Goal: Navigation & Orientation: Find specific page/section

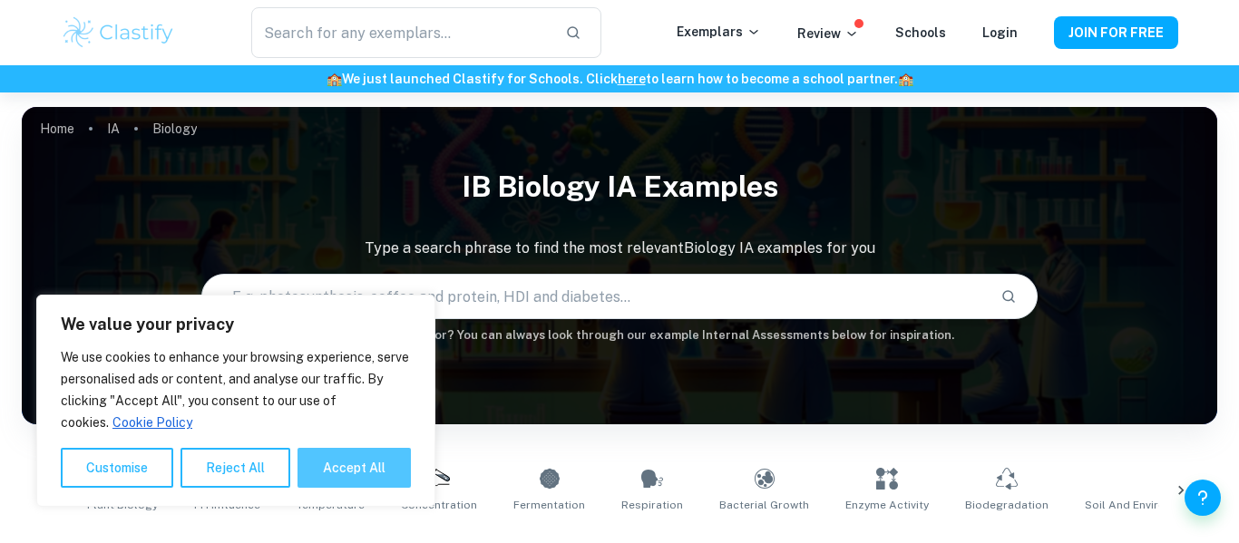
click at [400, 475] on button "Accept All" at bounding box center [354, 468] width 113 height 40
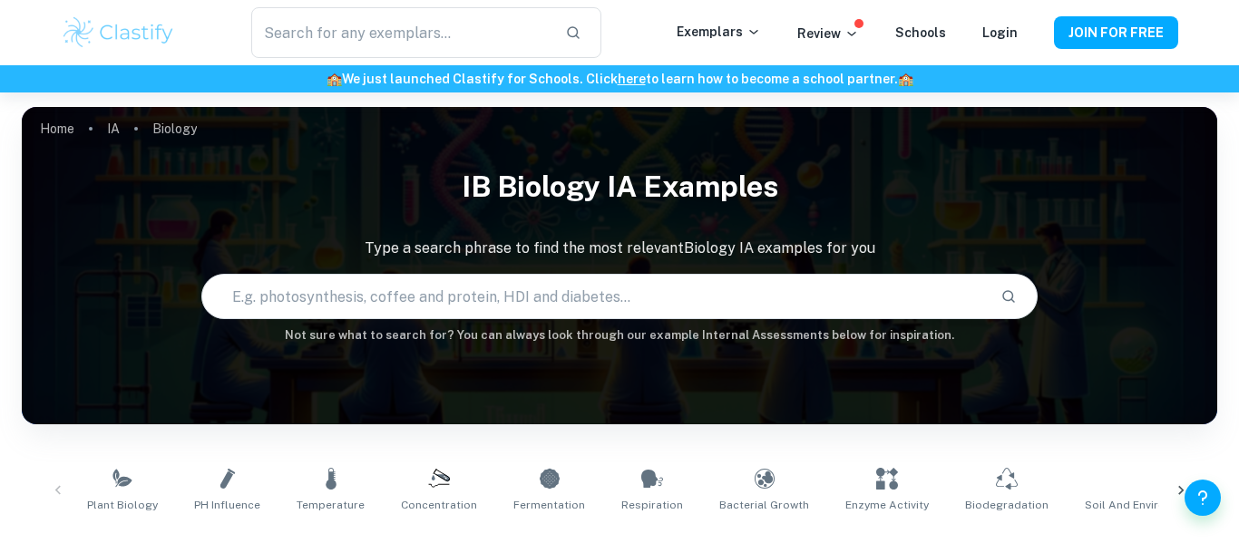
checkbox input "true"
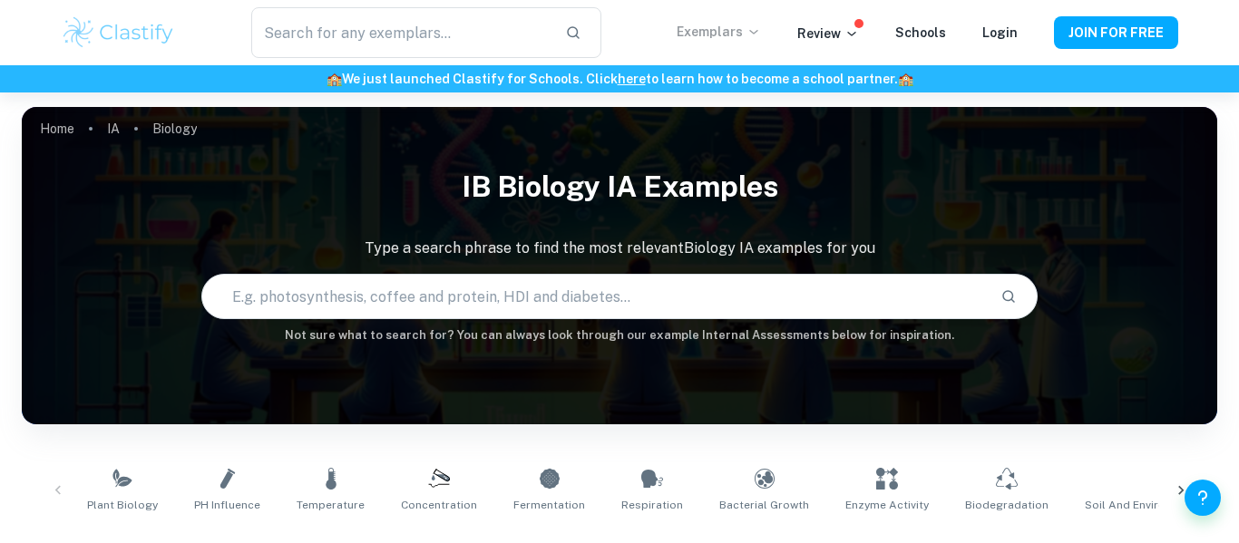
click at [761, 35] on icon at bounding box center [754, 31] width 15 height 15
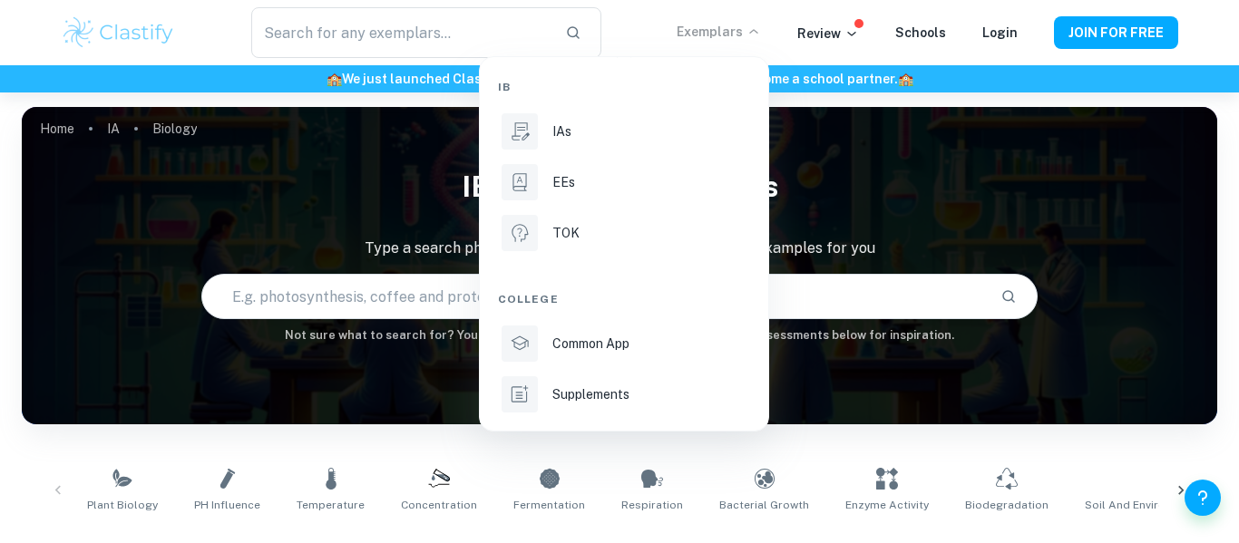
click at [836, 23] on div at bounding box center [619, 271] width 1239 height 543
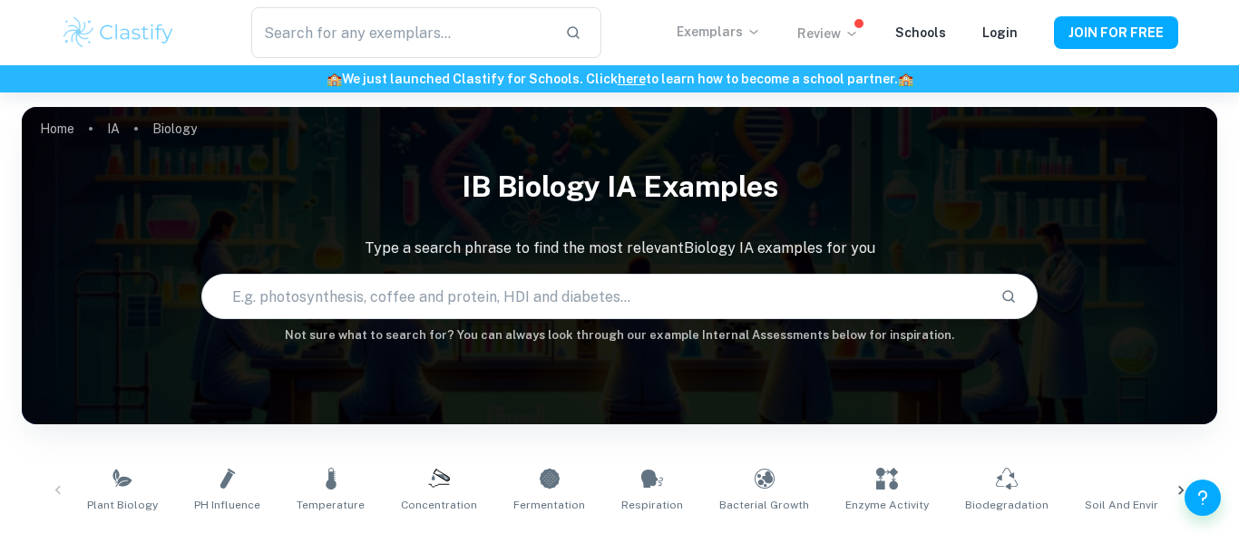
click at [839, 27] on p "Review" at bounding box center [829, 34] width 62 height 20
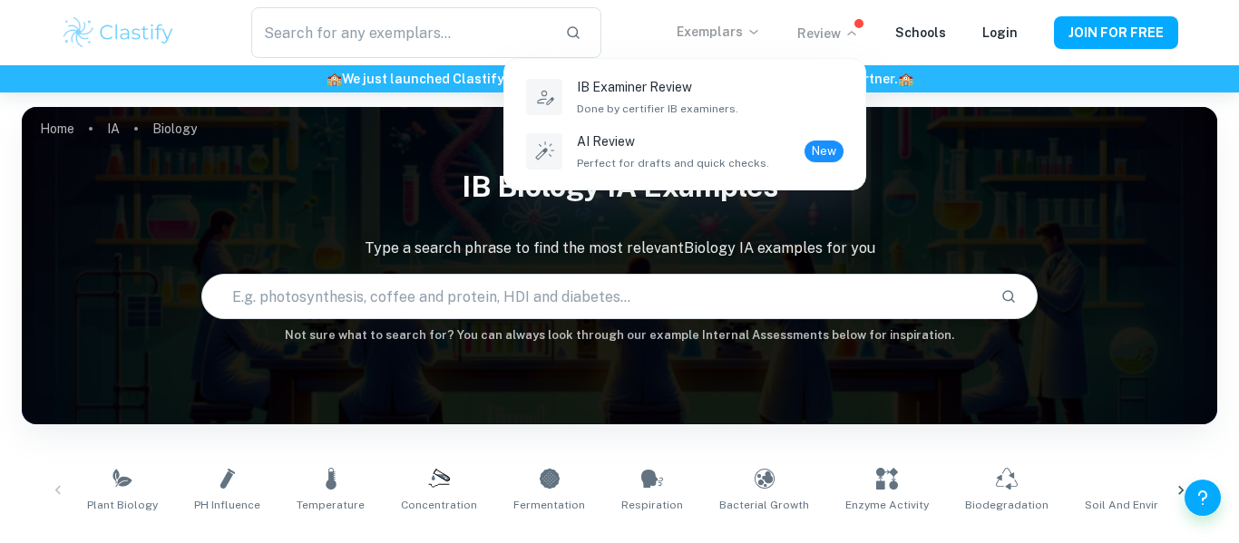
click at [840, 29] on div at bounding box center [619, 271] width 1239 height 543
